Goal: Use online tool/utility: Utilize a website feature to perform a specific function

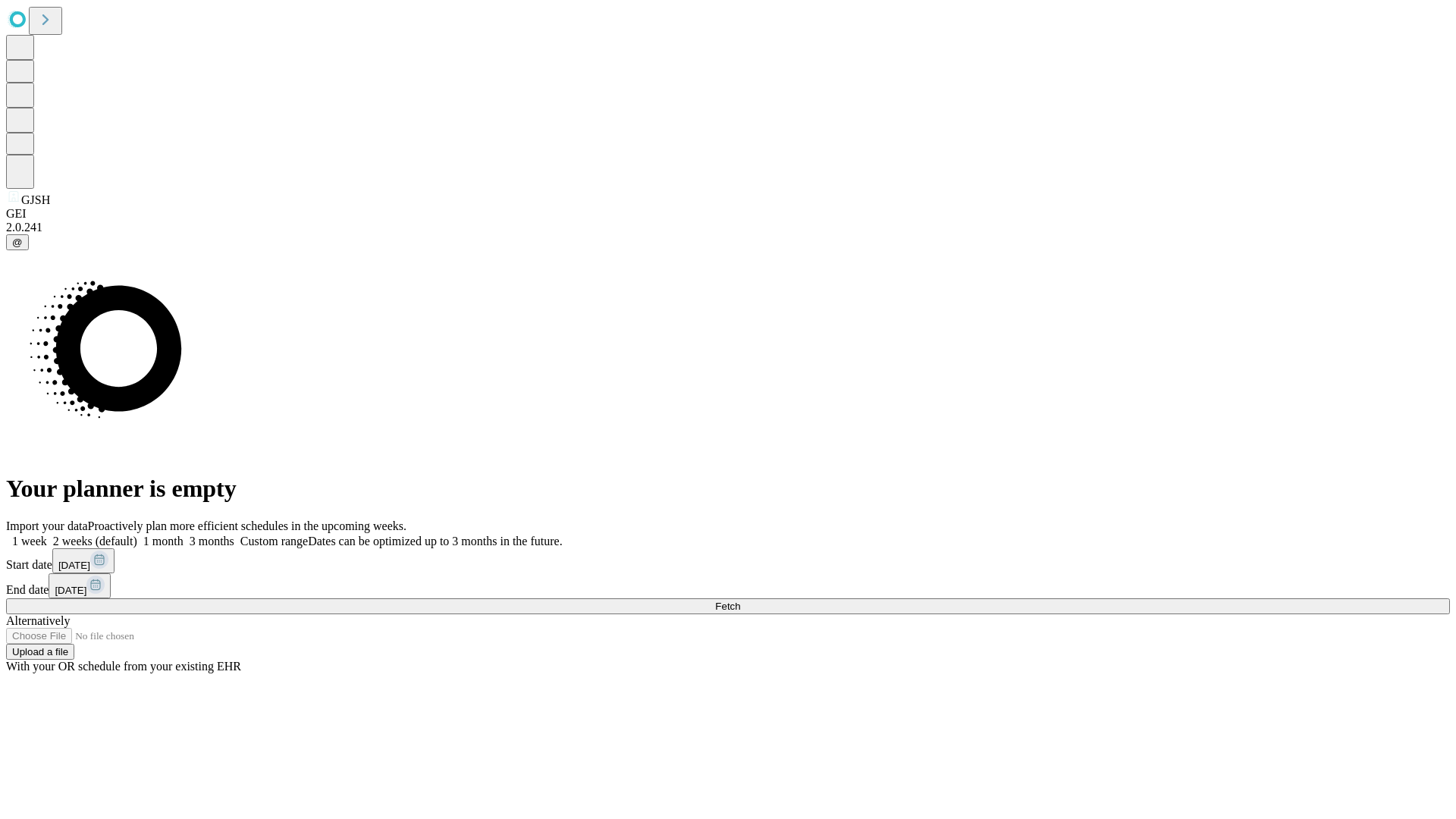
click at [740, 600] on span "Fetch" at bounding box center [728, 606] width 26 height 12
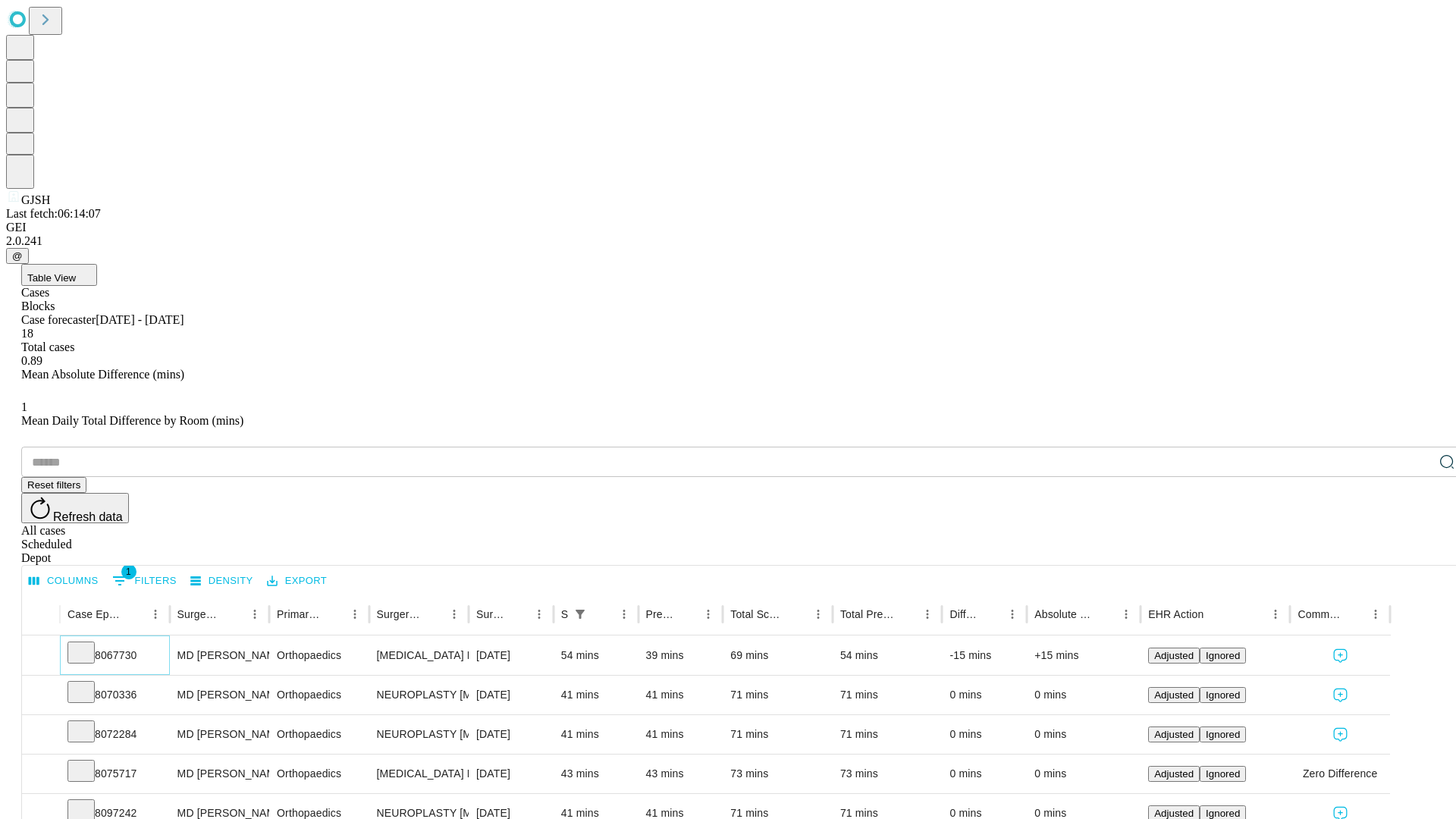
click at [88, 643] on icon at bounding box center [80, 650] width 15 height 15
